Goal: Information Seeking & Learning: Check status

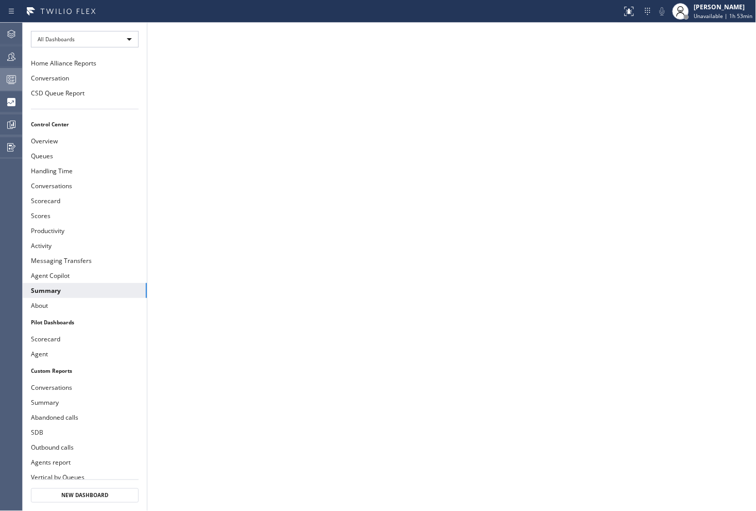
click at [14, 79] on icon at bounding box center [11, 79] width 12 height 12
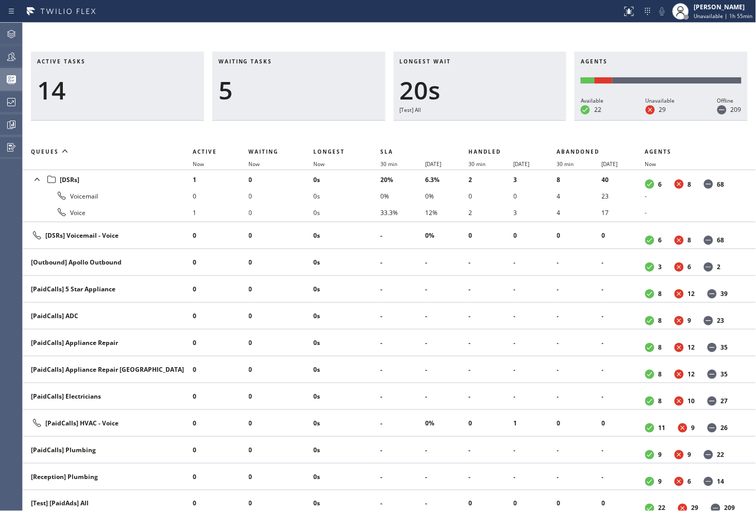
click at [529, 24] on div "Active tasks 14 Waiting tasks 5 Longest wait 20s [Test] All Agents Available 22…" at bounding box center [389, 267] width 733 height 488
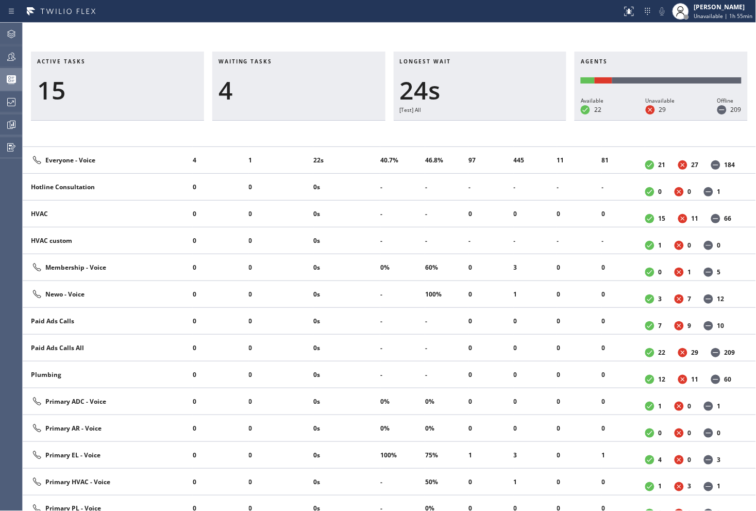
scroll to position [715, 0]
click at [440, 35] on div "Active tasks 15 Waiting tasks 1 Longest wait 0 Agents Available 22 Unavailable …" at bounding box center [389, 267] width 733 height 488
drag, startPoint x: 452, startPoint y: 39, endPoint x: 451, endPoint y: 44, distance: 5.9
click at [452, 39] on div "Active tasks 15 Waiting tasks 1 Longest wait 0 Agents Available 22 Unavailable …" at bounding box center [389, 267] width 733 height 488
click at [379, 33] on div "Active tasks 9 Waiting tasks 2 Longest wait 9s Everyone Agents Available 21 Una…" at bounding box center [389, 267] width 733 height 488
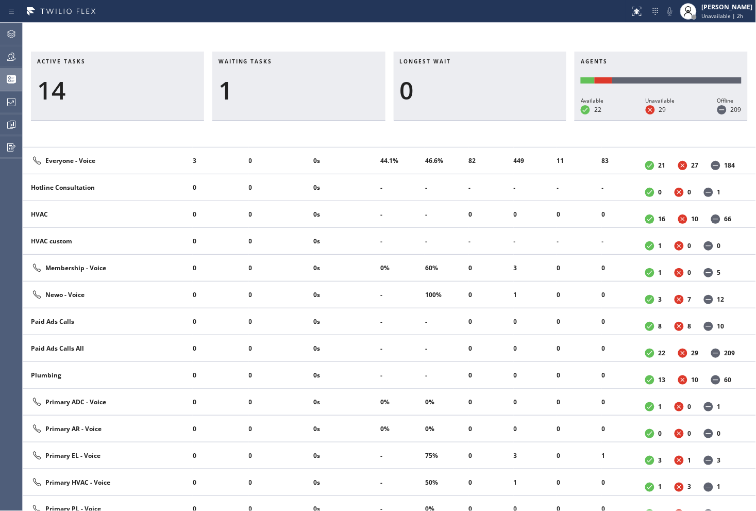
drag, startPoint x: 606, startPoint y: 41, endPoint x: 715, endPoint y: 37, distance: 108.8
click at [611, 41] on div "Active tasks 14 Waiting tasks 1 Longest wait 0 Agents Available 22 Unavailable …" at bounding box center [389, 267] width 733 height 488
click at [15, 59] on icon at bounding box center [11, 56] width 12 height 12
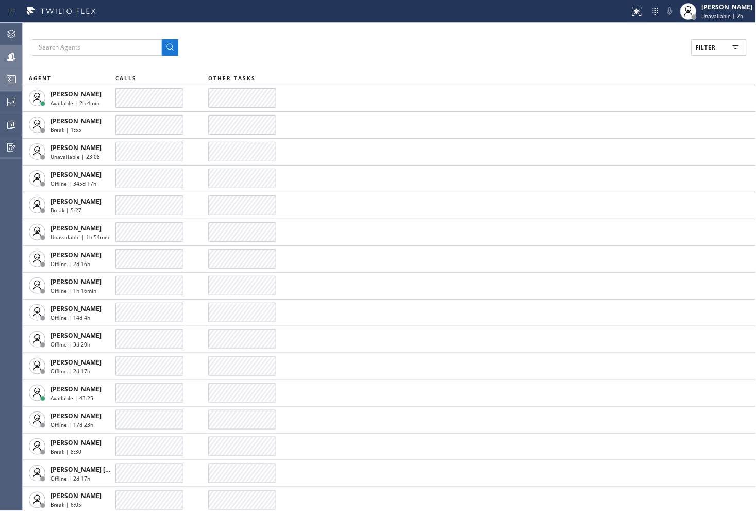
click at [721, 47] on button "Filter" at bounding box center [718, 47] width 55 height 16
click at [606, 124] on input "Available" at bounding box center [606, 121] width 12 height 12
checkbox input "true"
click at [697, 57] on span "Apply" at bounding box center [692, 58] width 21 height 7
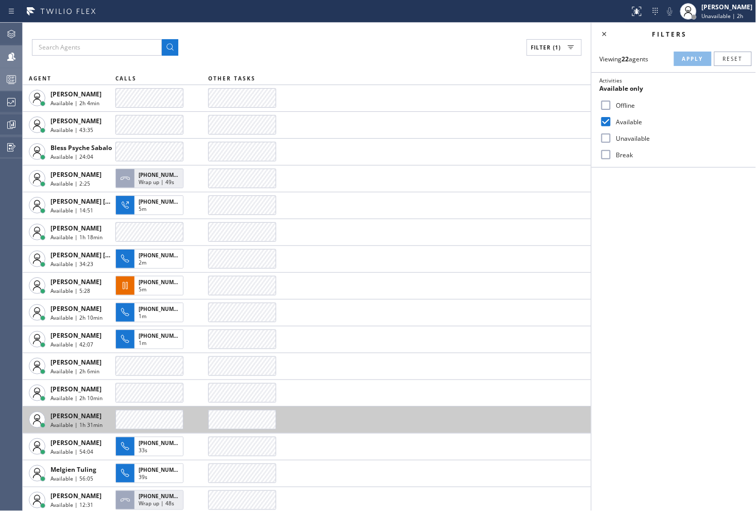
scroll to position [114, 0]
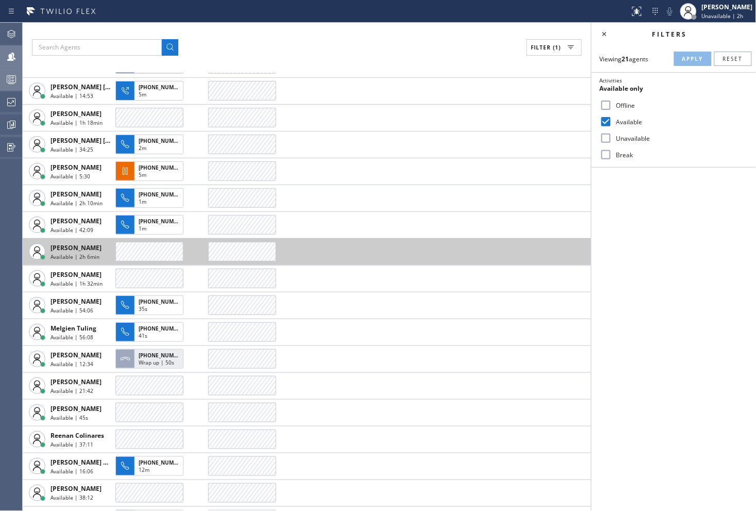
click at [79, 256] on span "Available | 2h 6min" at bounding box center [74, 256] width 49 height 7
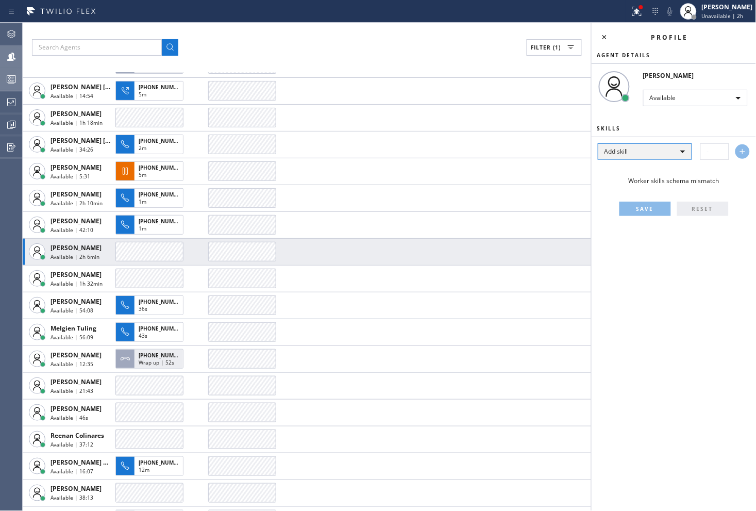
click at [676, 153] on div "Add skill" at bounding box center [645, 151] width 94 height 16
click at [693, 100] on div at bounding box center [378, 255] width 756 height 511
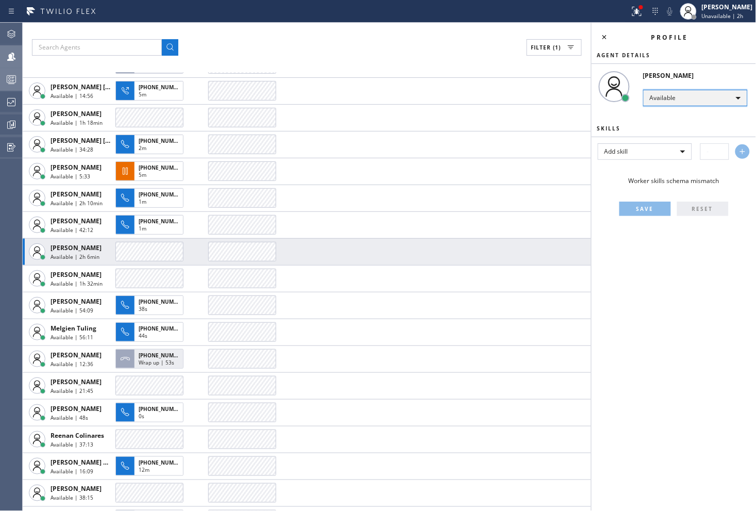
click at [698, 98] on div "Available" at bounding box center [695, 98] width 105 height 16
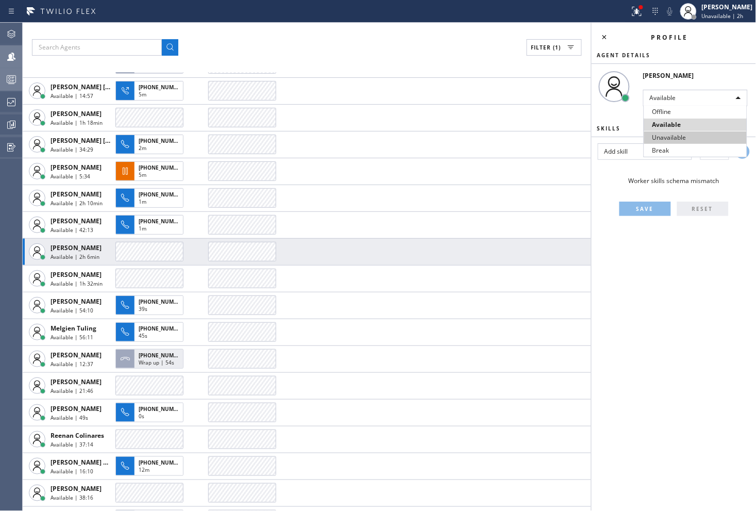
click at [668, 139] on li "Unavailable" at bounding box center [695, 137] width 103 height 12
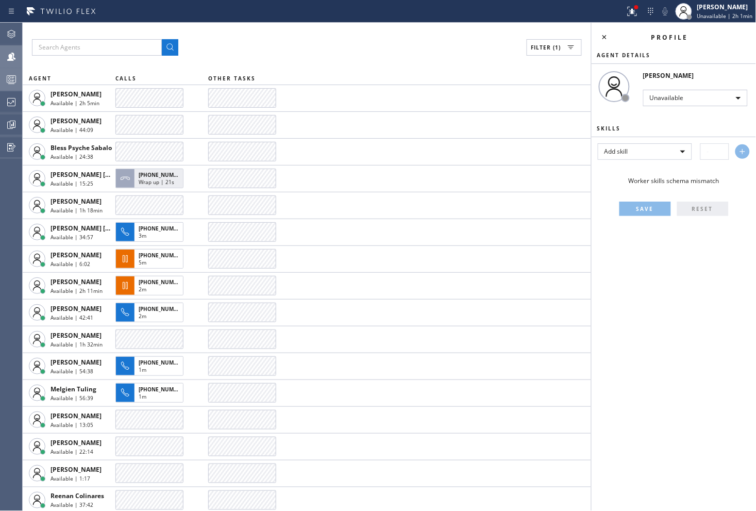
click at [9, 80] on icon at bounding box center [11, 79] width 12 height 12
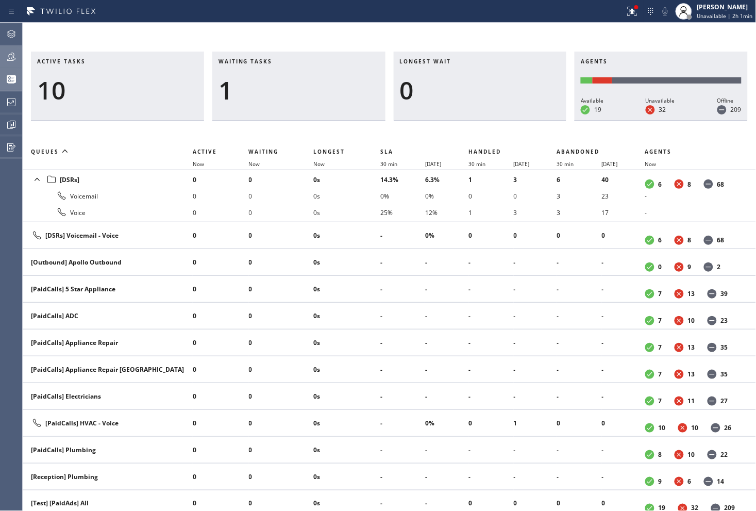
click at [444, 39] on div "Active tasks 10 Waiting tasks 1 Longest wait 0 Agents Available 19 Unavailable …" at bounding box center [389, 267] width 733 height 488
drag, startPoint x: 495, startPoint y: 29, endPoint x: 516, endPoint y: 37, distance: 22.3
click at [495, 29] on div "Active tasks 9 Waiting tasks 2 Longest wait 3s Everyone Agents Available 19 Una…" at bounding box center [389, 267] width 733 height 488
click at [714, 7] on div "[PERSON_NAME]" at bounding box center [725, 7] width 56 height 9
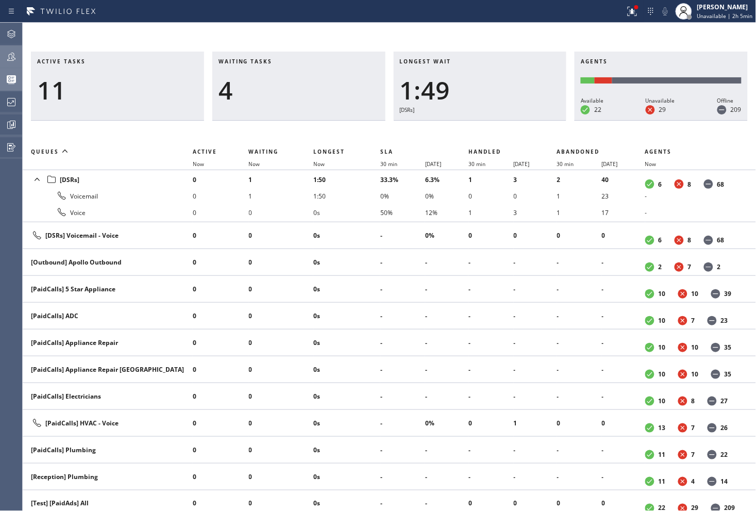
click at [645, 37] on div "Active tasks 11 Waiting tasks 4 Longest wait 1:49 [DSRs] Agents Available 22 Un…" at bounding box center [389, 267] width 733 height 488
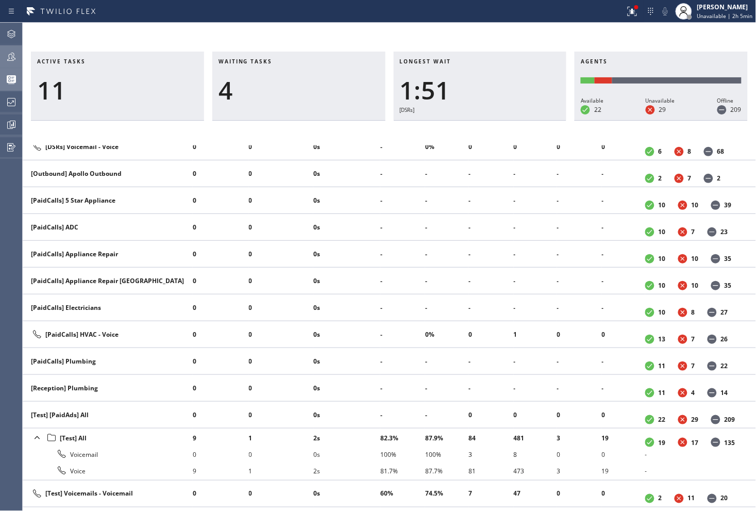
scroll to position [114, 0]
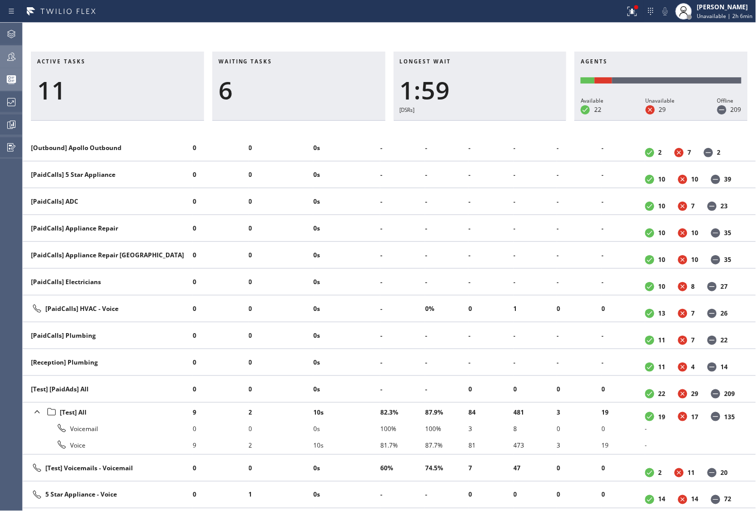
click at [475, 38] on div "Active tasks 11 Waiting tasks 6 Longest wait 1:59 [DSRs] Agents Available 22 Un…" at bounding box center [389, 267] width 733 height 488
click at [454, 37] on div "Active tasks 11 Waiting tasks 5 Longest wait 23s Everyone Agents Available 22 U…" at bounding box center [389, 267] width 733 height 488
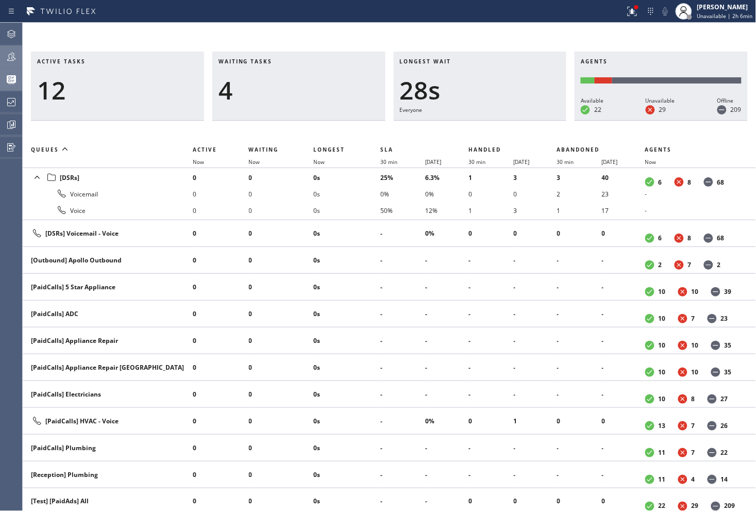
scroll to position [0, 0]
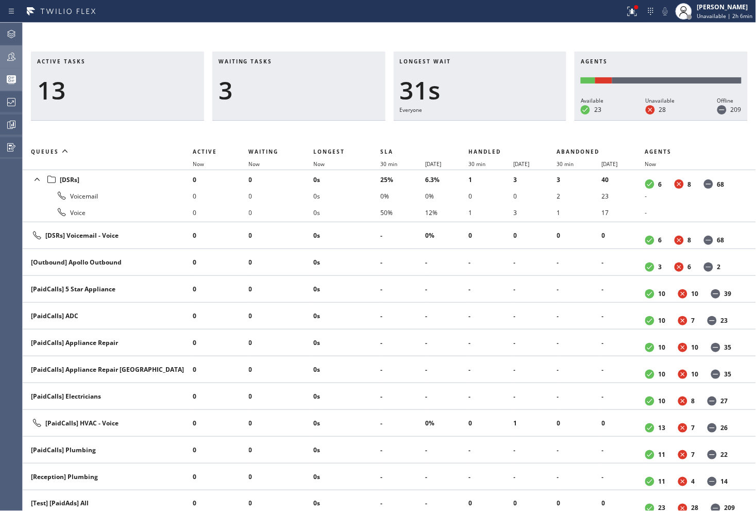
click at [332, 39] on div "Active tasks 13 Waiting tasks 3 Longest wait 31s Everyone Agents Available 23 U…" at bounding box center [389, 267] width 733 height 488
click at [723, 14] on span "Unavailable | 2h 6min" at bounding box center [725, 15] width 56 height 7
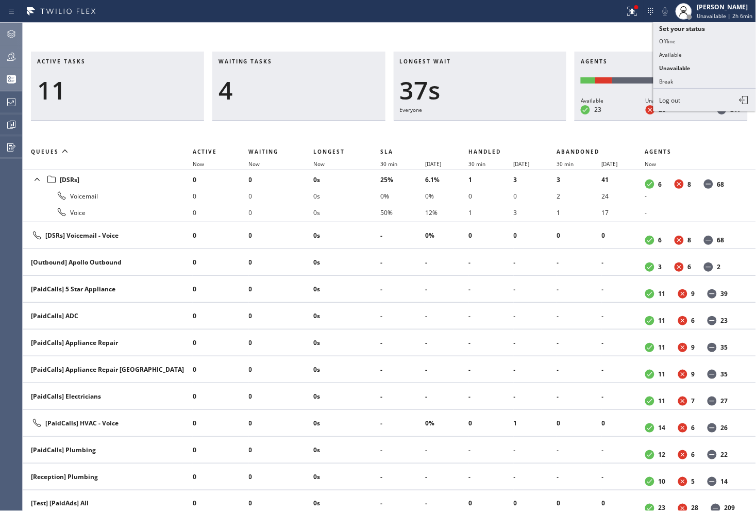
click at [13, 40] on div at bounding box center [11, 34] width 23 height 21
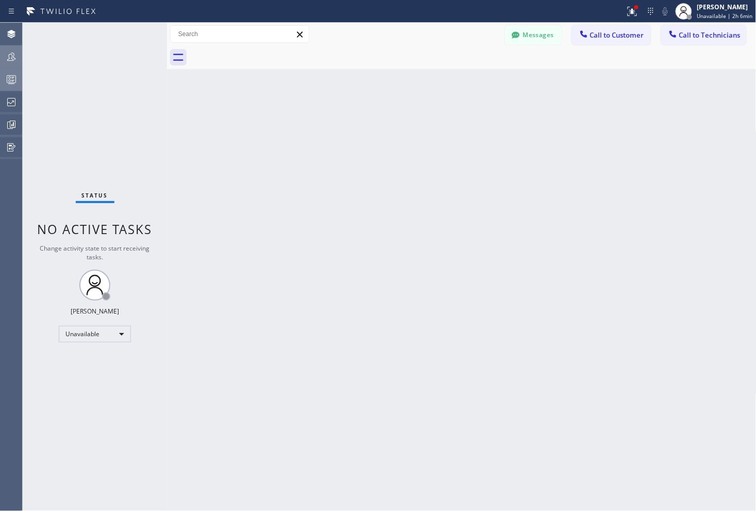
click at [9, 60] on icon at bounding box center [11, 57] width 8 height 8
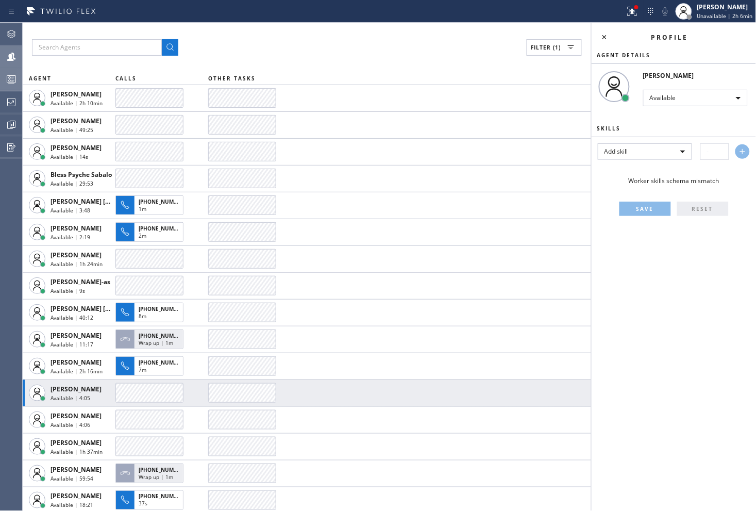
drag, startPoint x: 423, startPoint y: 60, endPoint x: 517, endPoint y: 59, distance: 94.3
click at [423, 59] on div "Filter (1) AGENT CALLS OTHER TASKS Abe Collarte Available | 2h 10min Anton Osta…" at bounding box center [307, 267] width 568 height 488
click at [387, 45] on div "Filter (1)" at bounding box center [307, 47] width 550 height 16
click at [599, 37] on icon at bounding box center [604, 37] width 12 height 12
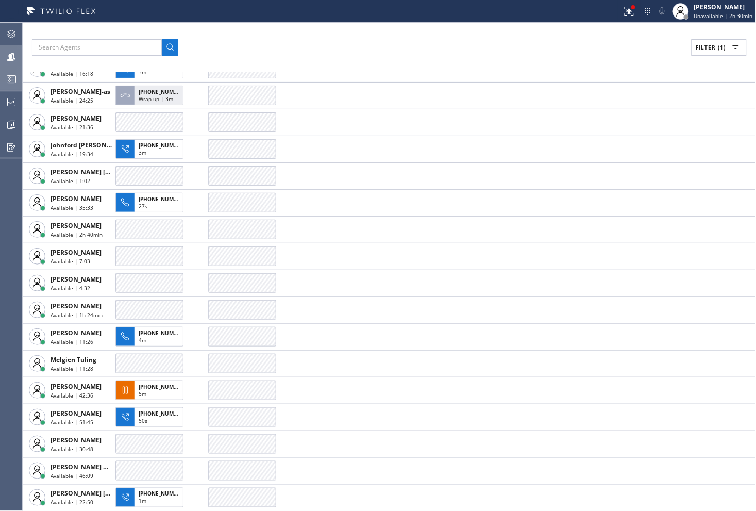
scroll to position [244, 0]
click at [349, 27] on div "Filter (1) AGENT CALLS OTHER TASKS Abe Collarte Available | 2h 36min Adam Alram…" at bounding box center [389, 267] width 733 height 488
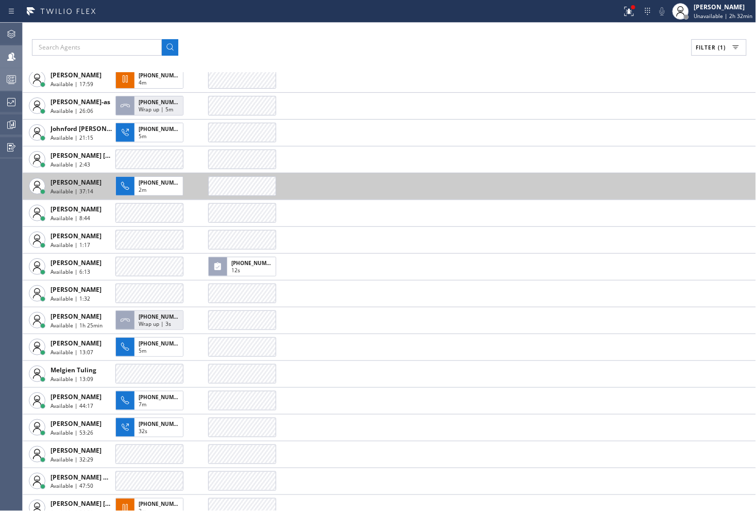
scroll to position [213, 0]
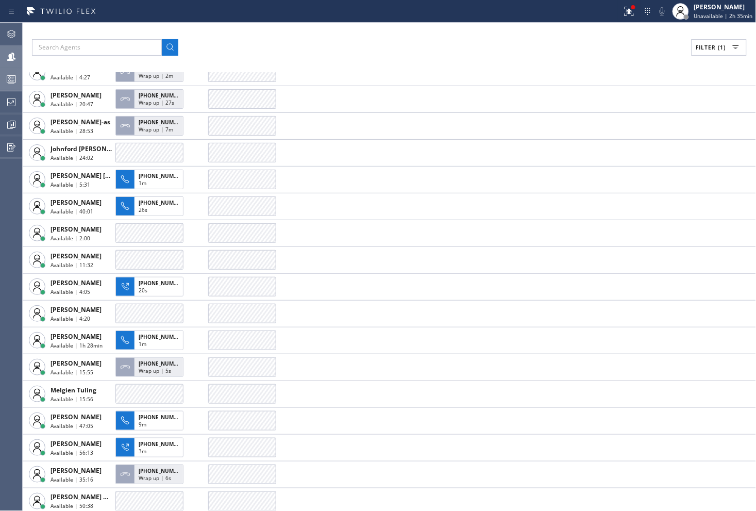
click at [476, 32] on div "Filter (1) AGENT CALLS OTHER TASKS Abe Collarte Available | 2h 39min Adam Alram…" at bounding box center [389, 267] width 733 height 488
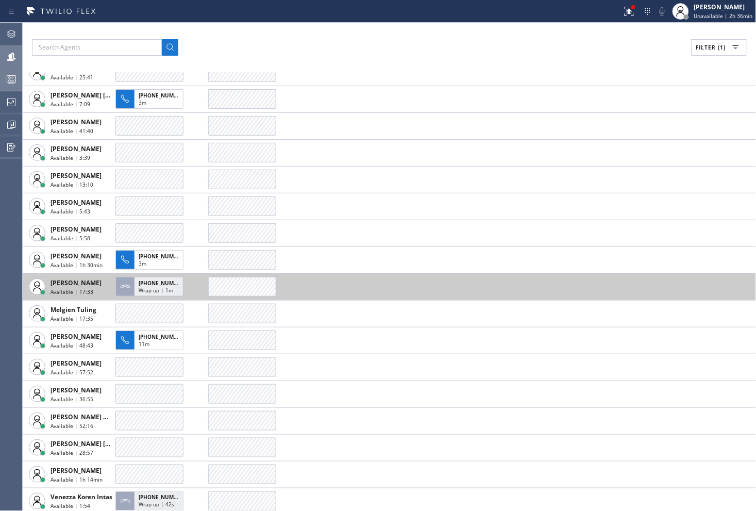
scroll to position [271, 0]
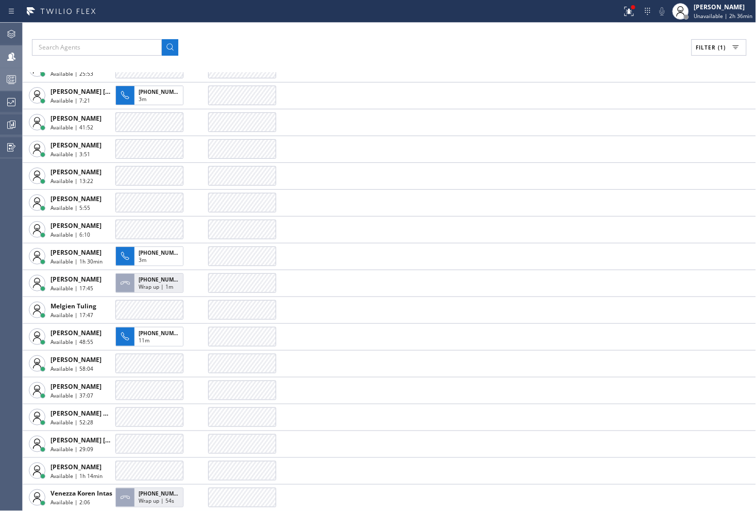
drag, startPoint x: 13, startPoint y: 34, endPoint x: 225, endPoint y: 28, distance: 211.8
click at [236, 31] on div "Filter (1) AGENT CALLS OTHER TASKS Abe Collarte Available | 2h 41min Adam Alram…" at bounding box center [389, 267] width 733 height 488
click at [618, 38] on div "Filter (1) AGENT CALLS OTHER TASKS Abe Collarte Available | 2h 41min Adam Alram…" at bounding box center [389, 267] width 733 height 488
click at [559, 37] on div "Filter (1) AGENT CALLS OTHER TASKS Abe Collarte Available | 2h 41min Adam Alram…" at bounding box center [389, 267] width 733 height 488
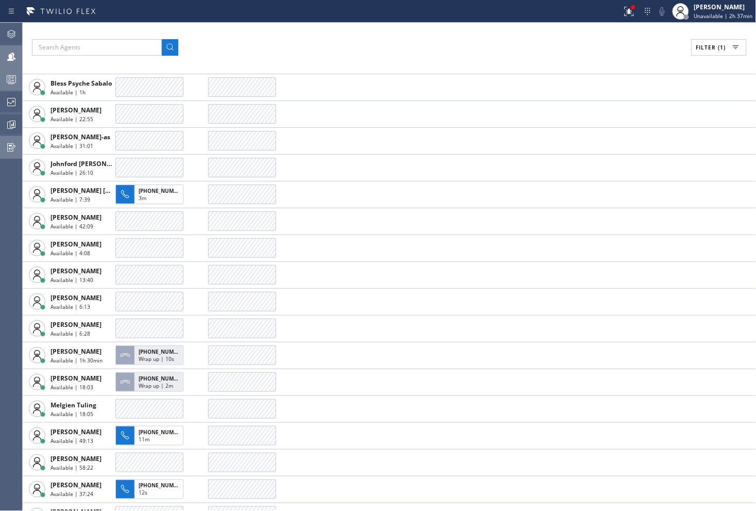
scroll to position [229, 0]
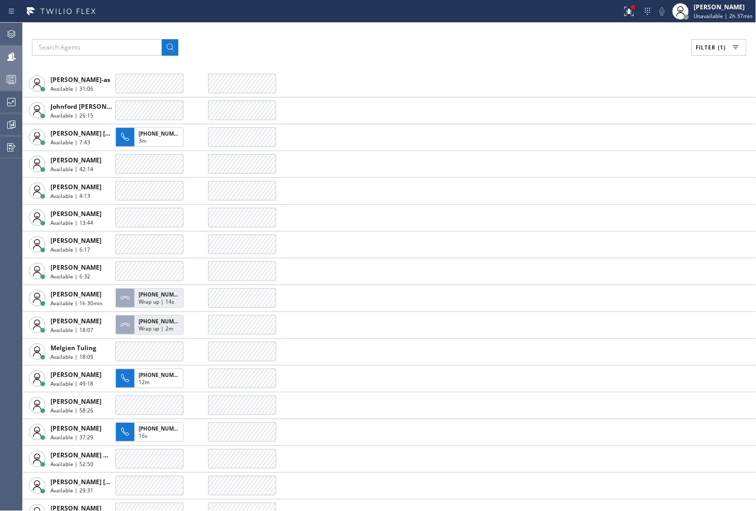
click at [606, 57] on div "Filter (1) AGENT CALLS OTHER TASKS Abe Collarte Available | 2h 41min Adam Alram…" at bounding box center [389, 267] width 733 height 488
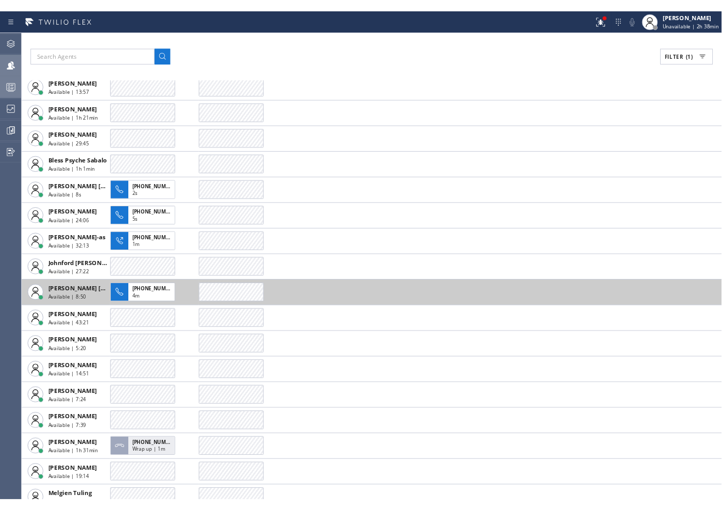
scroll to position [0, 0]
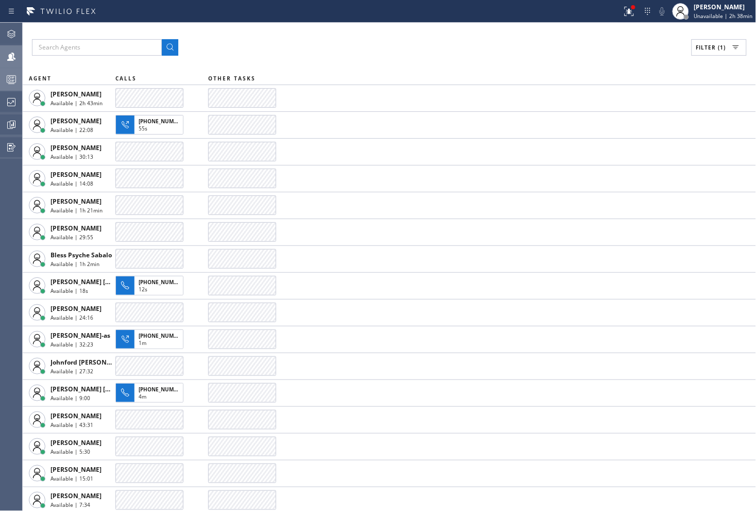
click at [469, 59] on div "Filter (1) AGENT CALLS OTHER TASKS Abe Collarte Available | 2h 43min Adam Alram…" at bounding box center [389, 267] width 733 height 488
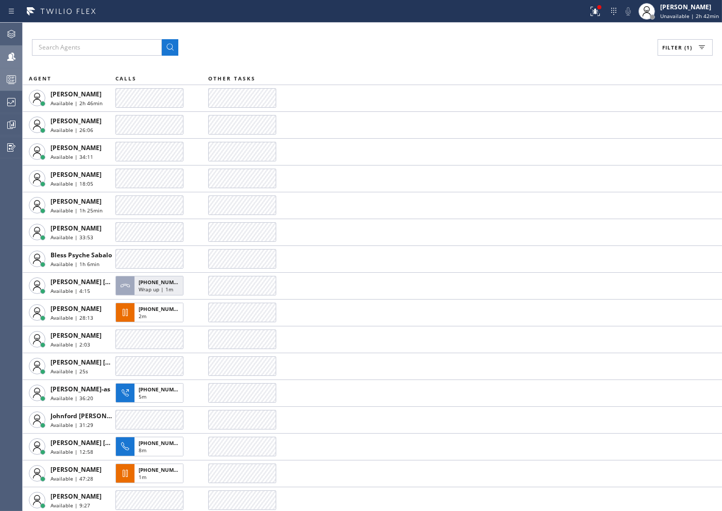
click at [389, 40] on div "Filter (1)" at bounding box center [372, 47] width 681 height 16
click at [421, 55] on div "Filter (1)" at bounding box center [372, 47] width 681 height 16
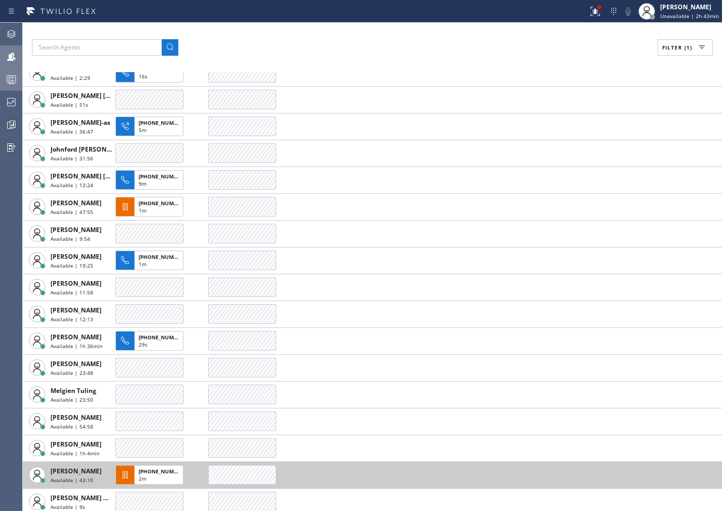
scroll to position [297, 0]
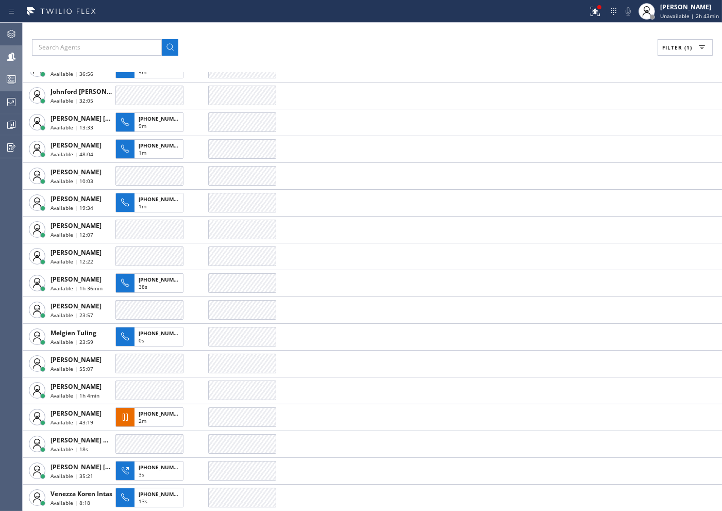
click at [333, 39] on div "Filter (1)" at bounding box center [372, 47] width 681 height 16
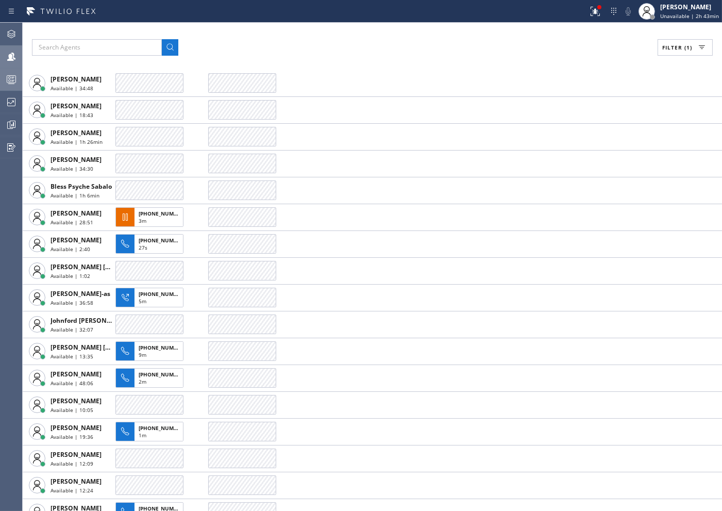
scroll to position [11, 0]
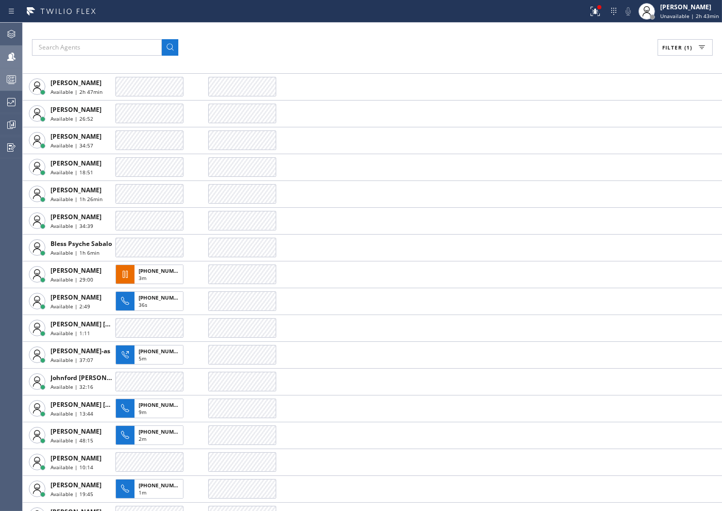
click at [375, 33] on div "Filter (1) AGENT CALLS OTHER TASKS Abe Collarte Available | 2h 47min Adam Alram…" at bounding box center [372, 267] width 699 height 488
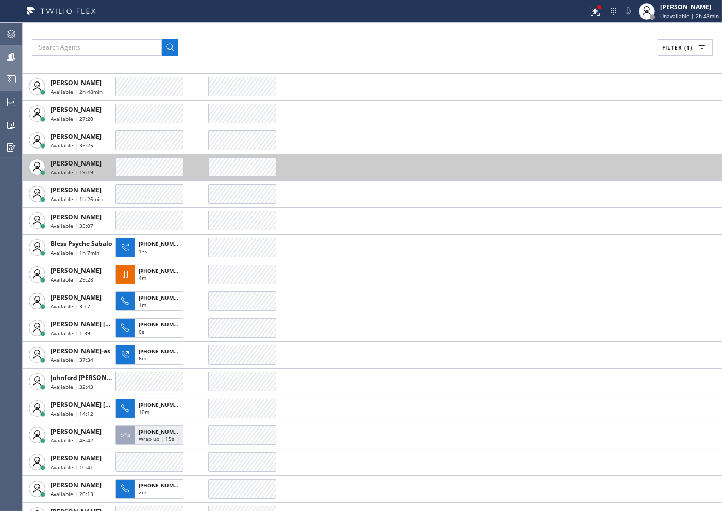
drag, startPoint x: 358, startPoint y: 43, endPoint x: 307, endPoint y: 162, distance: 130.0
click at [358, 43] on div "Filter (1)" at bounding box center [372, 47] width 681 height 16
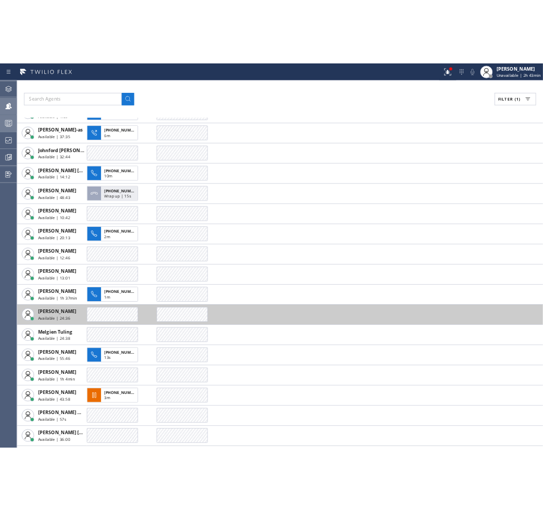
scroll to position [297, 0]
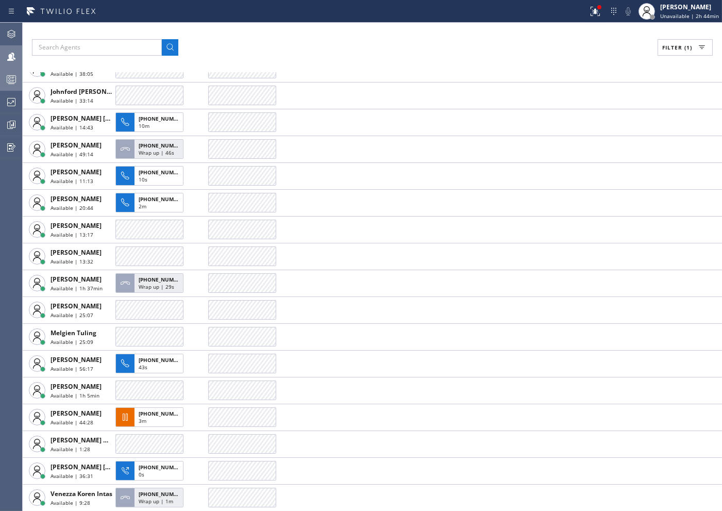
click at [387, 45] on div "Filter (1)" at bounding box center [372, 47] width 681 height 16
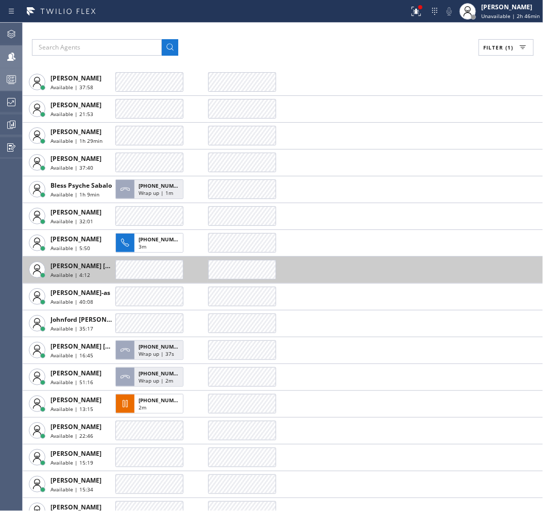
scroll to position [69, 0]
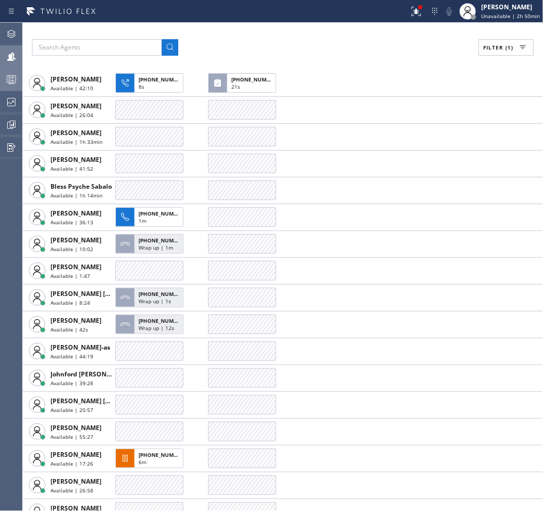
click at [331, 41] on div "Filter (1)" at bounding box center [283, 47] width 502 height 16
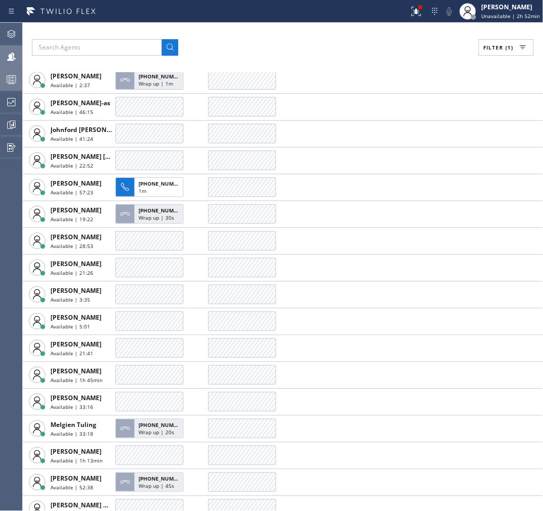
scroll to position [286, 0]
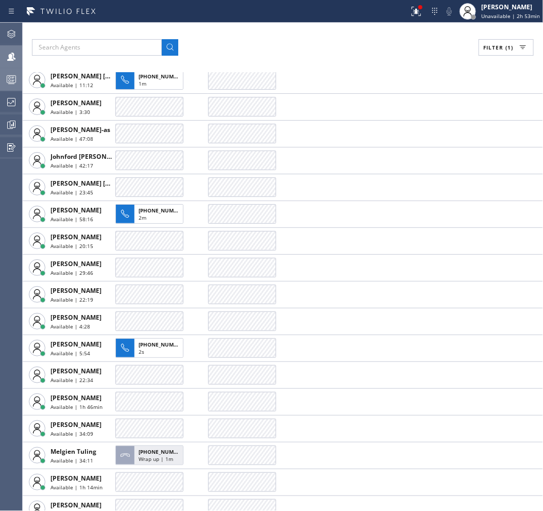
click at [376, 38] on div "Filter (1) AGENT CALLS OTHER TASKS Abe Collarte Available | 2h 57min Adam Alram…" at bounding box center [283, 267] width 520 height 488
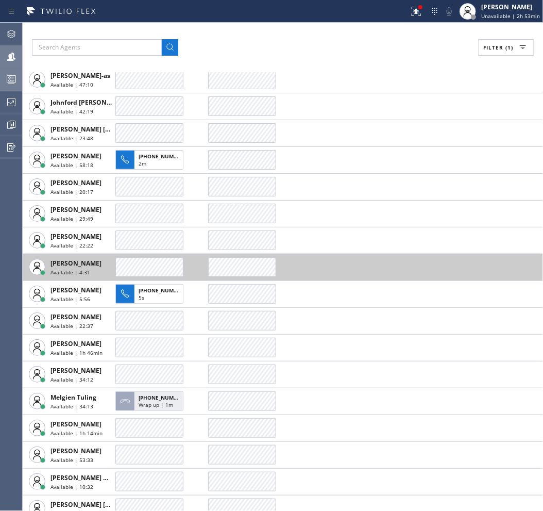
scroll to position [378, 0]
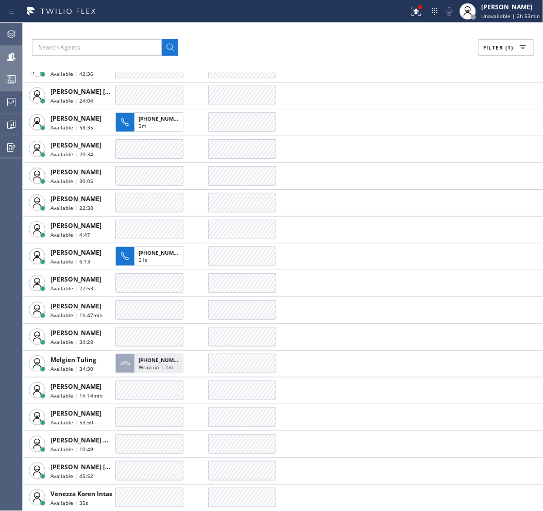
click at [317, 39] on div "Filter (1)" at bounding box center [283, 47] width 502 height 16
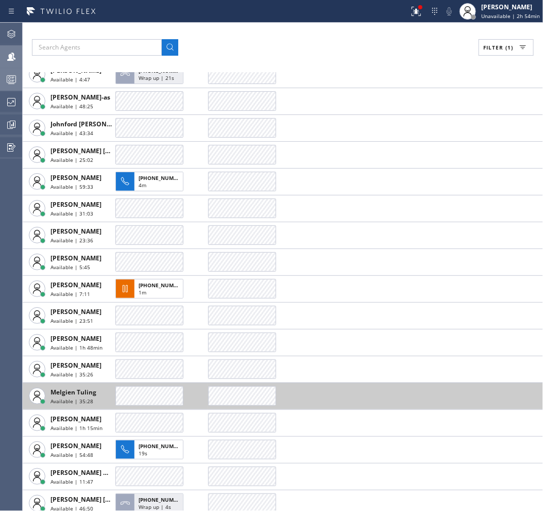
scroll to position [351, 0]
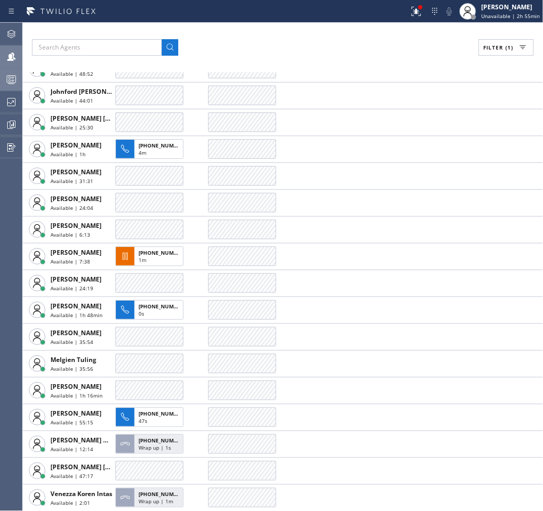
click at [332, 43] on div "Filter (1)" at bounding box center [283, 47] width 502 height 16
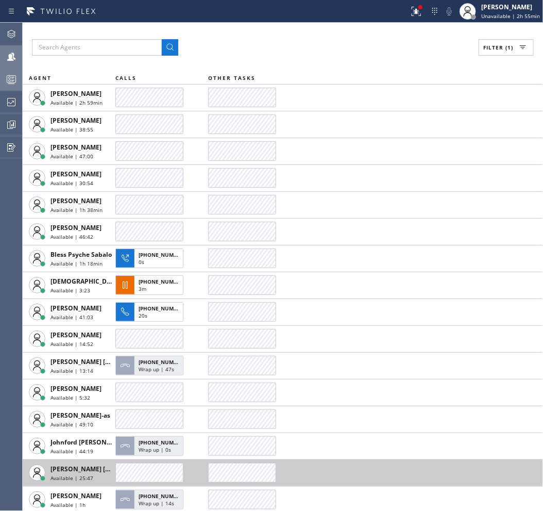
scroll to position [0, 0]
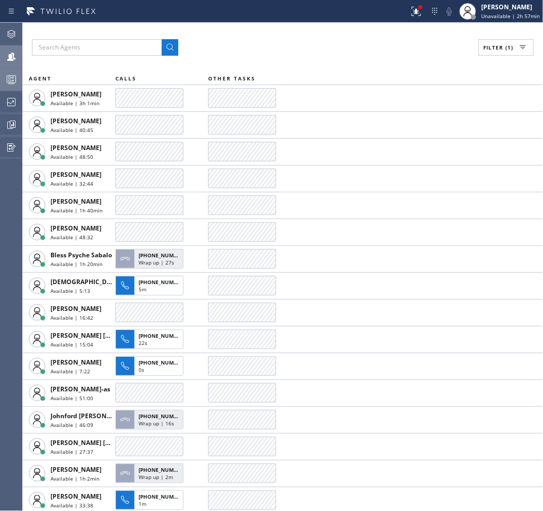
click at [380, 42] on div "Filter (1)" at bounding box center [283, 47] width 502 height 16
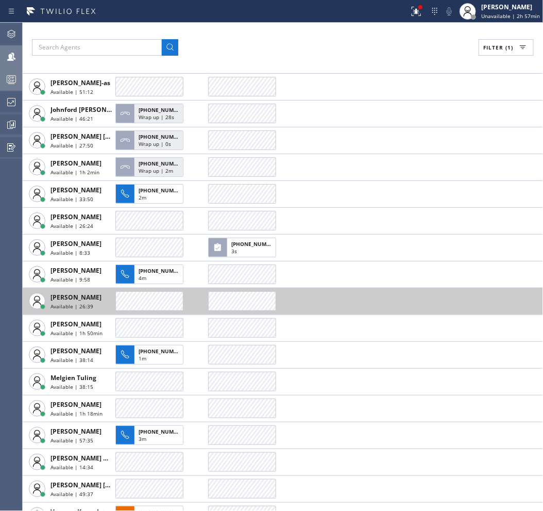
scroll to position [324, 0]
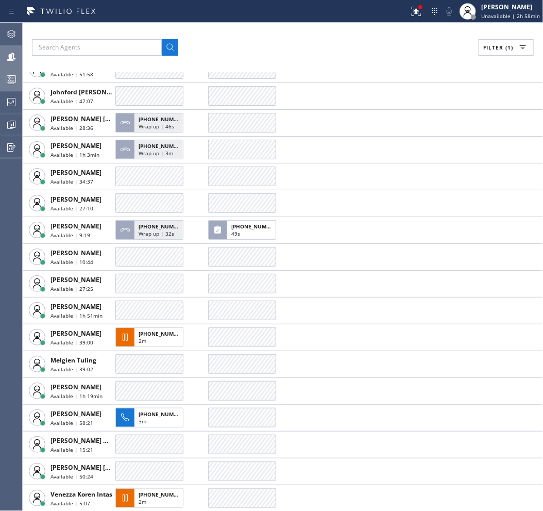
click at [336, 34] on div "Filter (1) AGENT CALLS OTHER TASKS Abe Collarte Available | 3h 2min Adam Alrama…" at bounding box center [283, 267] width 520 height 488
click at [292, 30] on div "Filter (1) AGENT CALLS OTHER TASKS Abe Collarte Available | 3h 2min Adam Alrama…" at bounding box center [283, 267] width 520 height 488
click at [248, 34] on div "Filter (1) AGENT CALLS OTHER TASKS Abe Collarte Available | 3h 2min Adam Alrama…" at bounding box center [283, 267] width 520 height 488
click at [311, 38] on div "Filter (1) AGENT CALLS OTHER TASKS Abe Collarte Available | 3h 3min Adam Alrama…" at bounding box center [283, 267] width 520 height 488
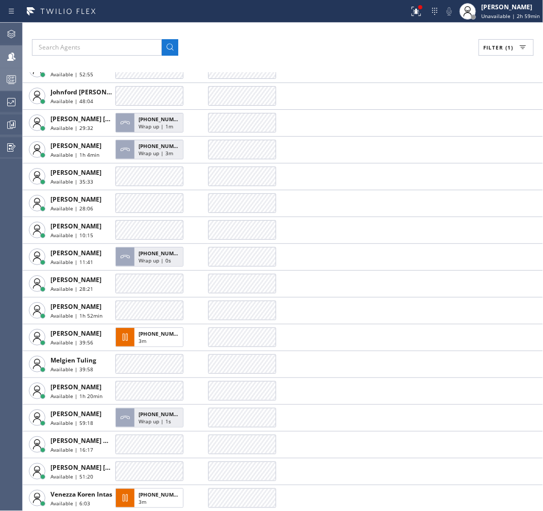
click at [209, 41] on div "Filter (1)" at bounding box center [283, 47] width 502 height 16
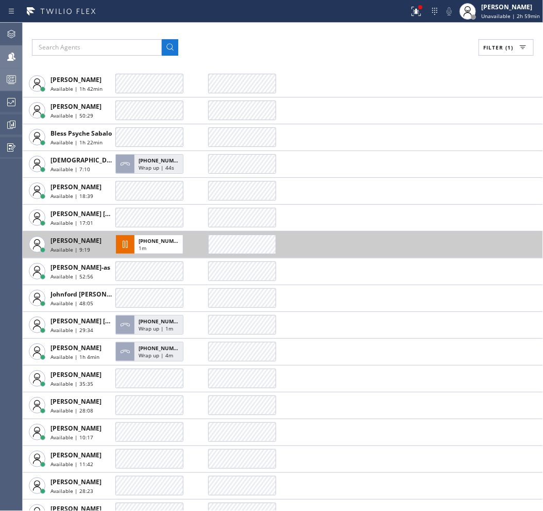
scroll to position [95, 0]
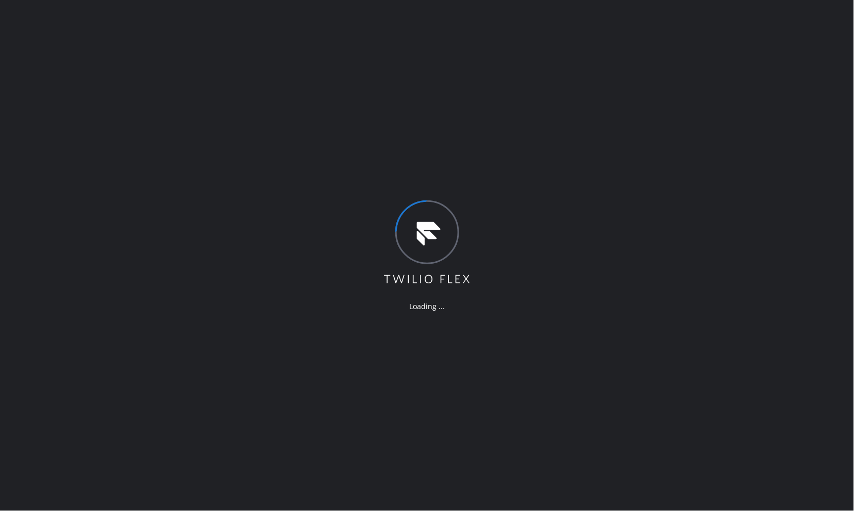
click at [722, 57] on div "Loading ..." at bounding box center [427, 255] width 854 height 511
click at [263, 105] on div "Loading ..." at bounding box center [427, 255] width 854 height 511
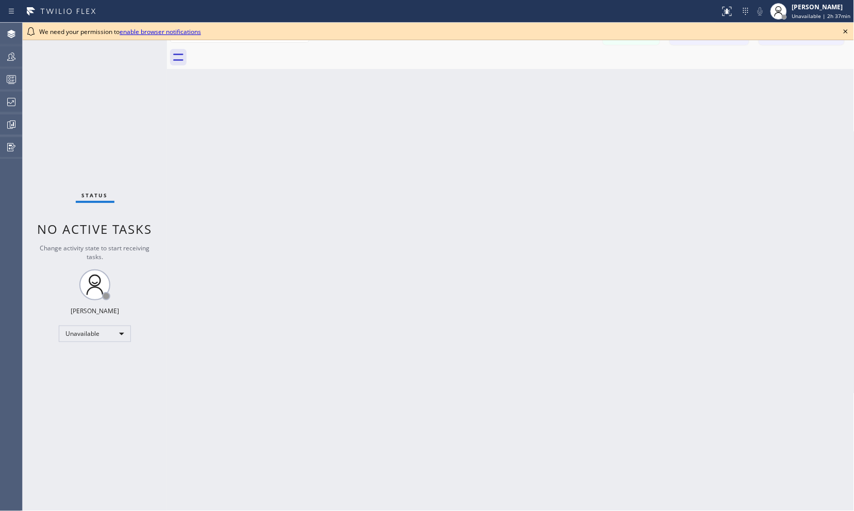
click at [170, 132] on div "Back to Dashboard Change Sender ID Customers Technicians Select a contact Outbo…" at bounding box center [510, 267] width 687 height 488
click at [755, 29] on icon at bounding box center [845, 31] width 12 height 12
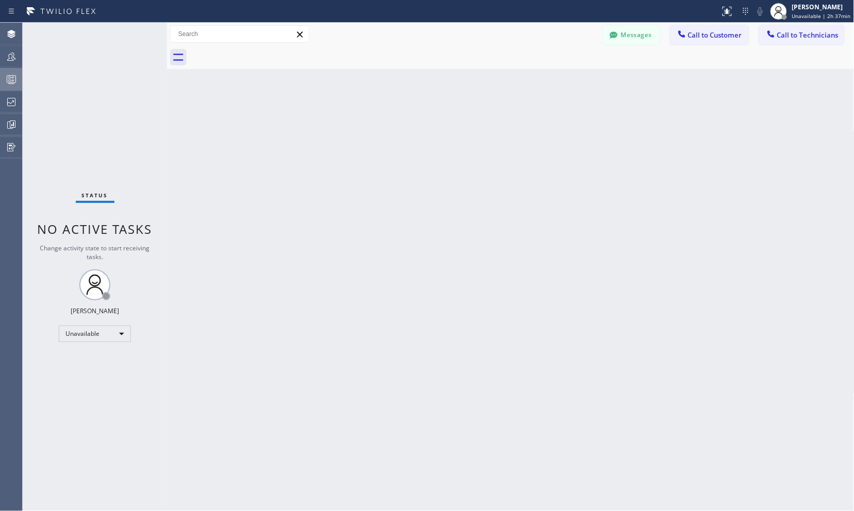
click at [13, 82] on rect at bounding box center [11, 79] width 9 height 7
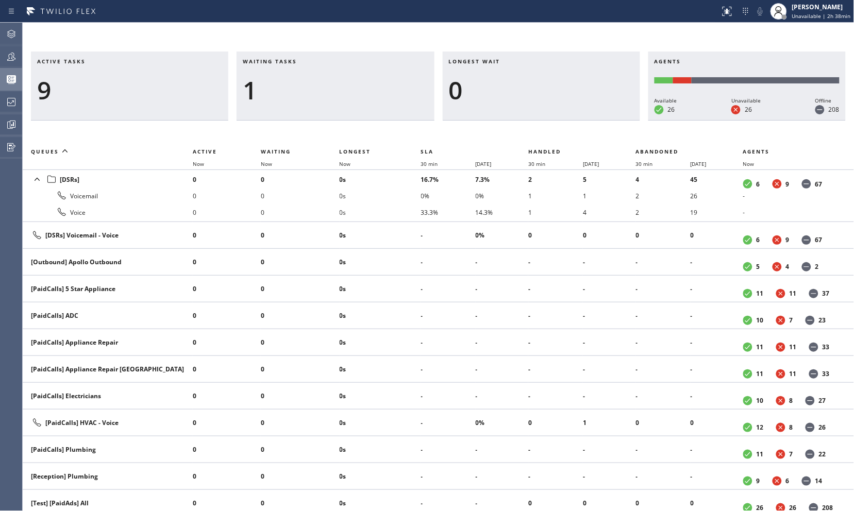
drag, startPoint x: 304, startPoint y: 138, endPoint x: 326, endPoint y: 138, distance: 22.2
click at [304, 138] on div "Active tasks 9 Waiting tasks 1 Longest wait 0 Agents Available 26 Unavailable 2…" at bounding box center [438, 282] width 831 height 460
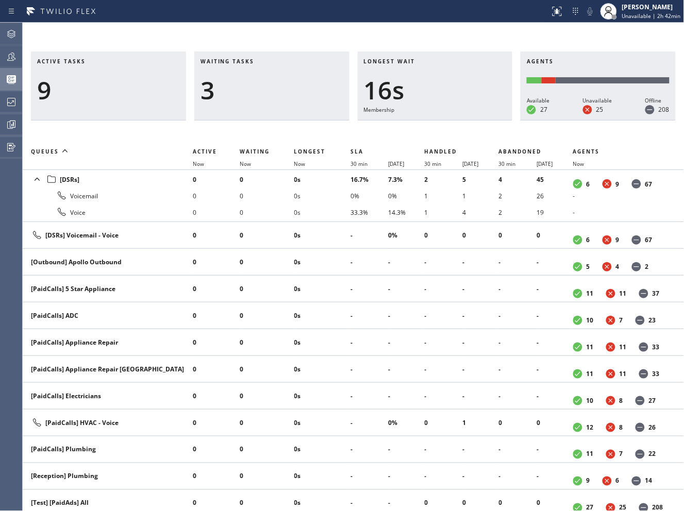
click at [8, 283] on div "Agent Desktop Teams Queues Stats Dashboards Analyze Questionnaires" at bounding box center [11, 267] width 22 height 488
click at [2, 332] on div "Agent Desktop Teams Queues Stats Dashboards Analyze Questionnaires" at bounding box center [11, 267] width 22 height 488
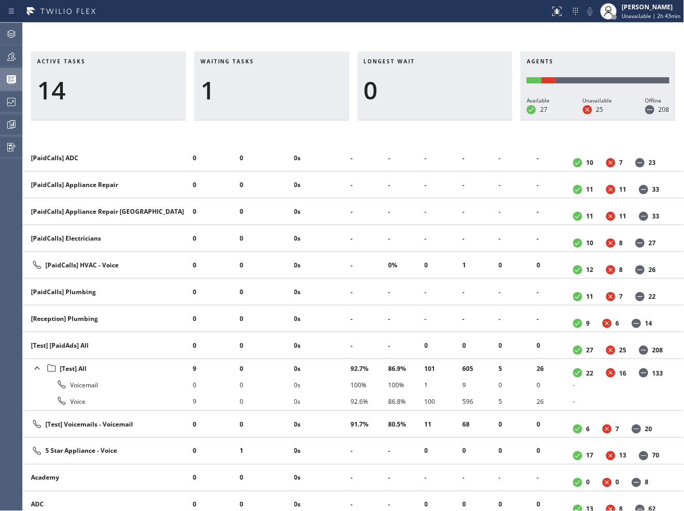
scroll to position [229, 0]
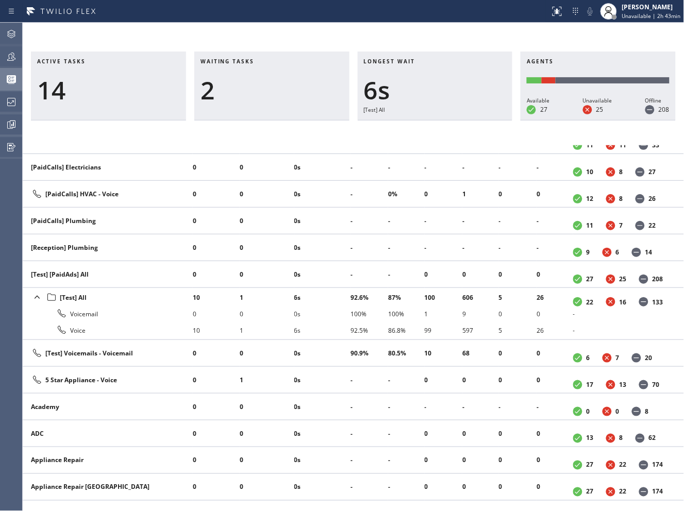
drag, startPoint x: 308, startPoint y: 135, endPoint x: 446, endPoint y: 282, distance: 201.9
click at [308, 135] on div "Active tasks 14 Waiting tasks 2 Longest wait 6s [Test] All Agents Available 27 …" at bounding box center [353, 282] width 661 height 460
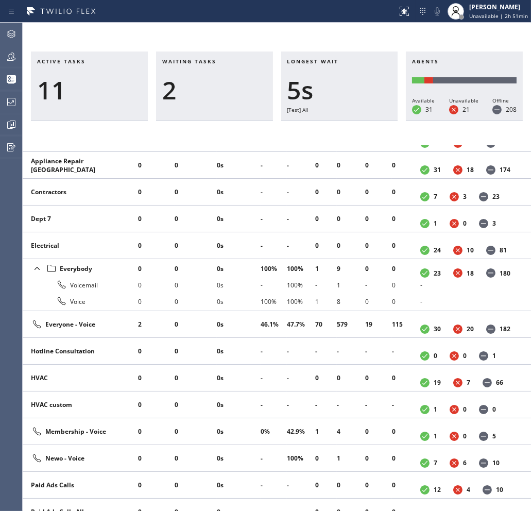
scroll to position [718, 0]
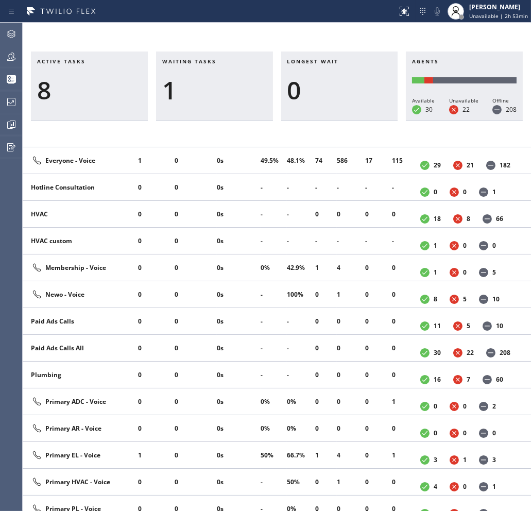
click at [4, 267] on div "Agent Desktop Teams Queues Stats Dashboards Analyze Questionnaires" at bounding box center [11, 267] width 22 height 488
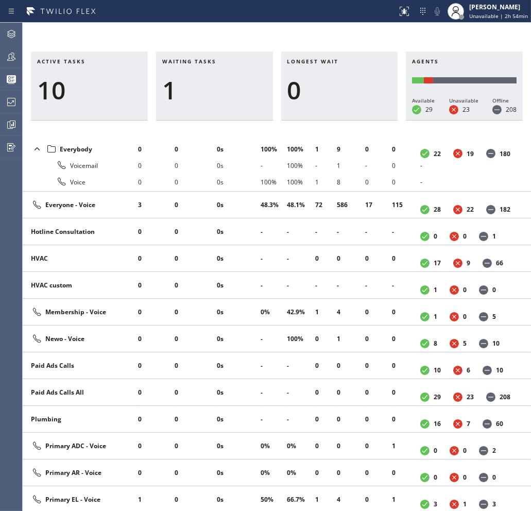
scroll to position [687, 0]
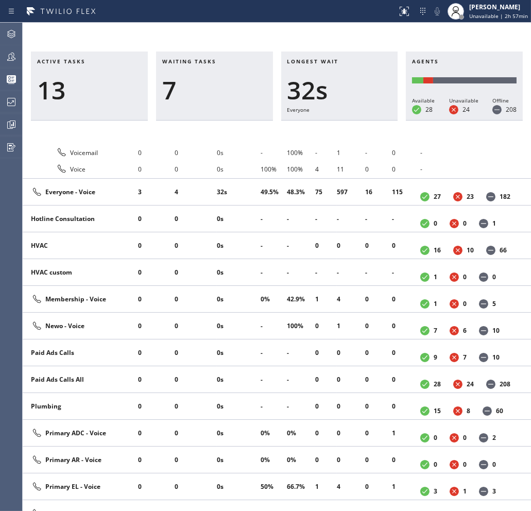
click at [4, 260] on div "Agent Desktop Teams Queues Stats Dashboards Analyze Questionnaires" at bounding box center [11, 267] width 22 height 488
click at [3, 286] on div "Agent Desktop Teams Queues Stats Dashboards Analyze Questionnaires" at bounding box center [11, 267] width 22 height 488
click at [6, 209] on div "Agent Desktop Teams Queues Stats Dashboards Analyze Questionnaires" at bounding box center [11, 267] width 22 height 488
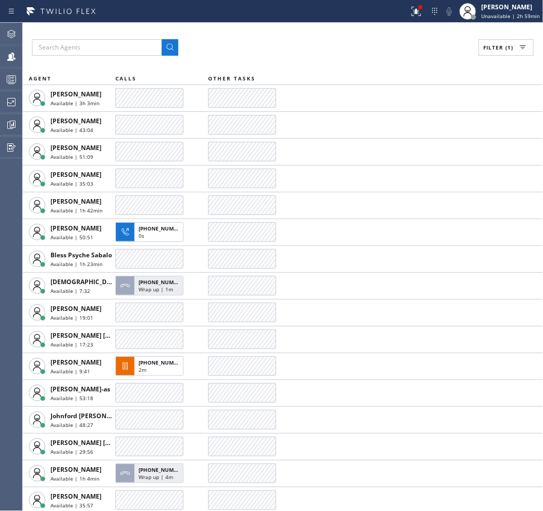
scroll to position [95, 0]
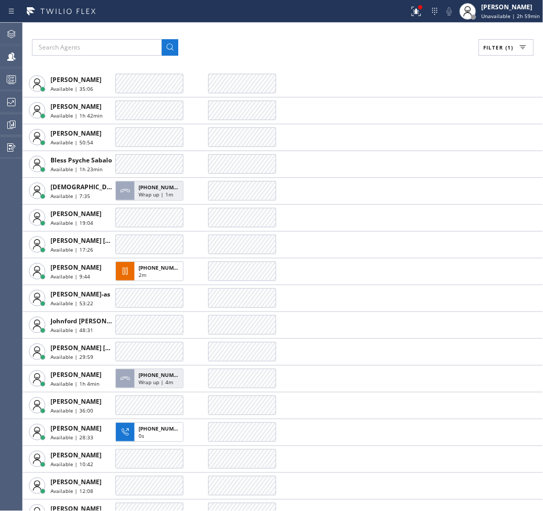
click at [288, 45] on div "Filter (1)" at bounding box center [283, 47] width 502 height 16
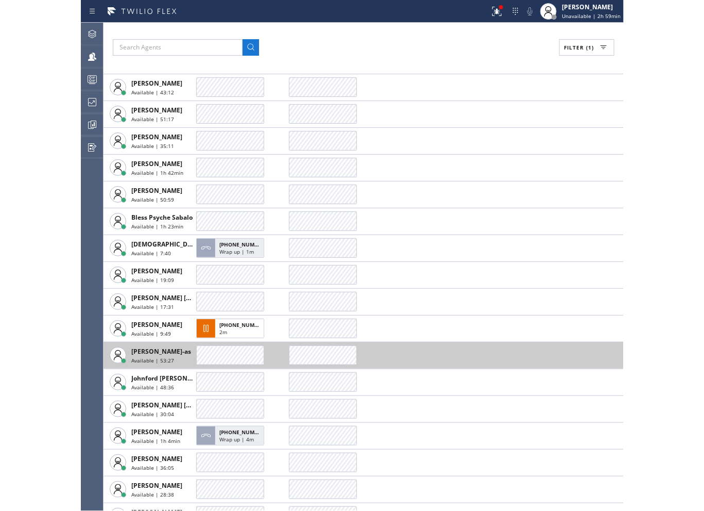
scroll to position [0, 0]
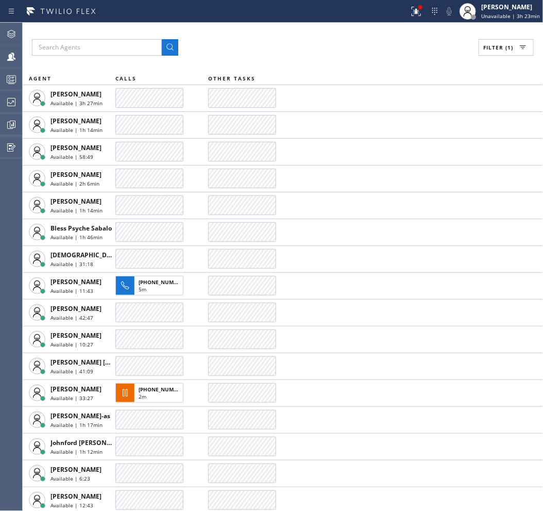
click at [349, 48] on div "Filter (1)" at bounding box center [283, 47] width 502 height 16
click at [315, 58] on div "Filter (1) AGENT CALLS OTHER TASKS Abe Collarte Available | 3h 27min Alynna Mar…" at bounding box center [283, 267] width 520 height 488
click at [16, 104] on icon at bounding box center [11, 102] width 12 height 12
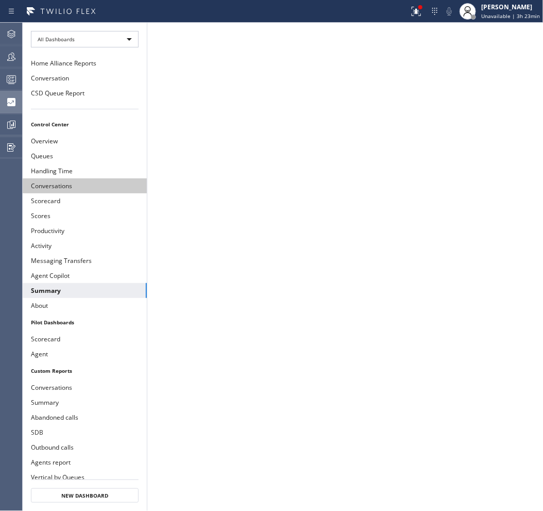
click at [60, 187] on button "Conversations" at bounding box center [85, 185] width 124 height 15
click at [54, 187] on button "Conversations" at bounding box center [85, 185] width 124 height 15
click at [44, 182] on button "Conversations" at bounding box center [85, 185] width 124 height 15
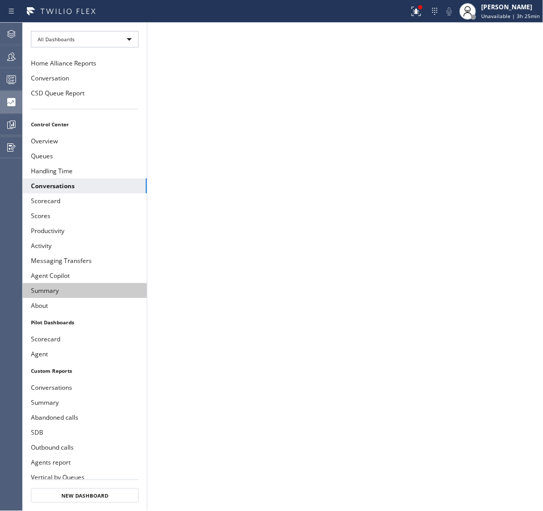
click at [52, 291] on button "Summary" at bounding box center [85, 290] width 124 height 15
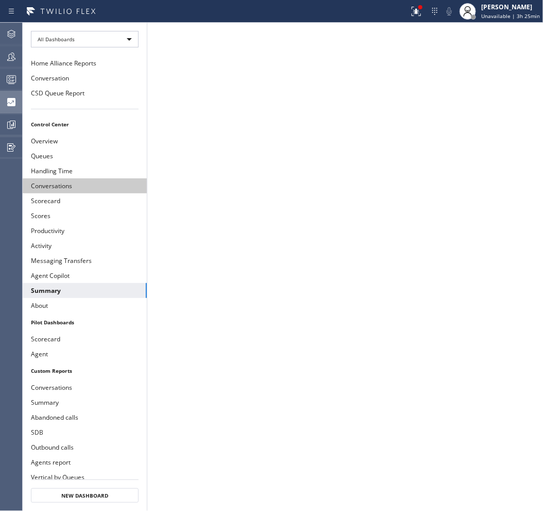
click at [52, 186] on button "Conversations" at bounding box center [85, 185] width 124 height 15
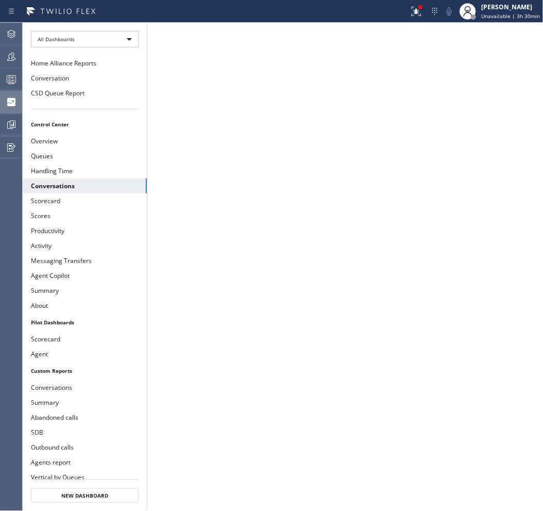
drag, startPoint x: 0, startPoint y: 166, endPoint x: -247, endPoint y: 166, distance: 246.8
click at [0, 166] on html "Status report Issues detected These issues could affect your workflow. Please c…" at bounding box center [271, 255] width 543 height 511
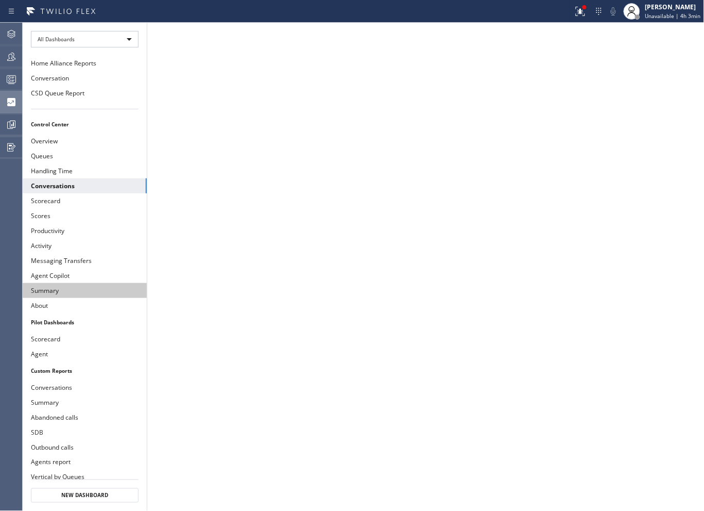
click at [50, 291] on button "Summary" at bounding box center [85, 290] width 124 height 15
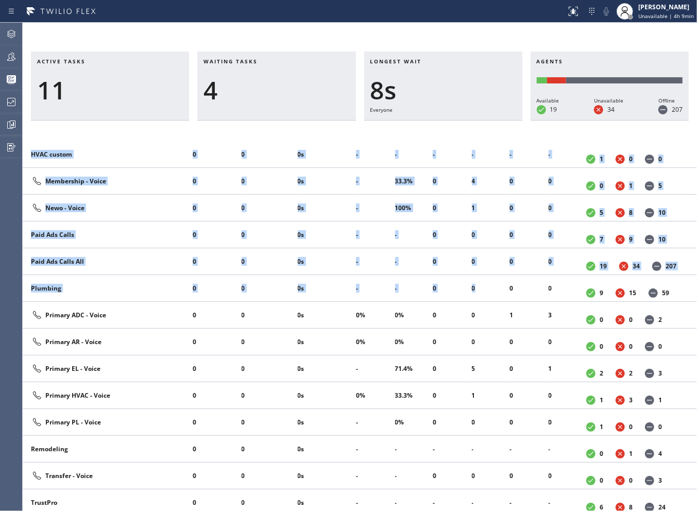
scroll to position [886, 0]
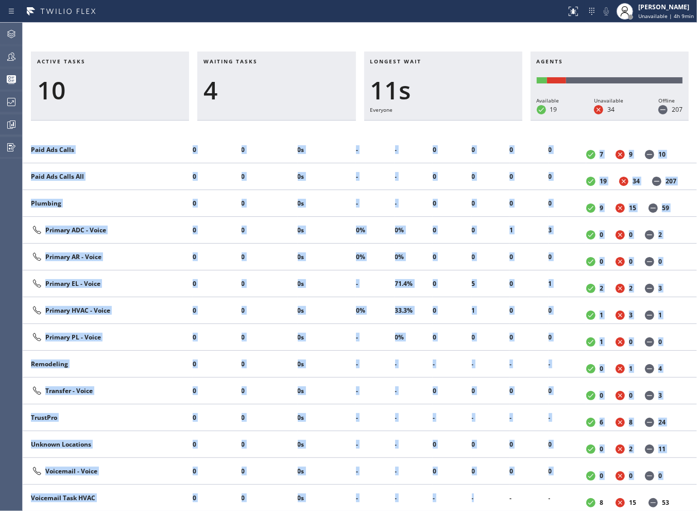
drag, startPoint x: 23, startPoint y: 139, endPoint x: 495, endPoint y: 495, distance: 590.9
click at [495, 495] on div "Active tasks 10 Waiting tasks 4 Longest wait 11s Everyone Agents Available 19 U…" at bounding box center [360, 282] width 674 height 460
